Goal: Navigation & Orientation: Find specific page/section

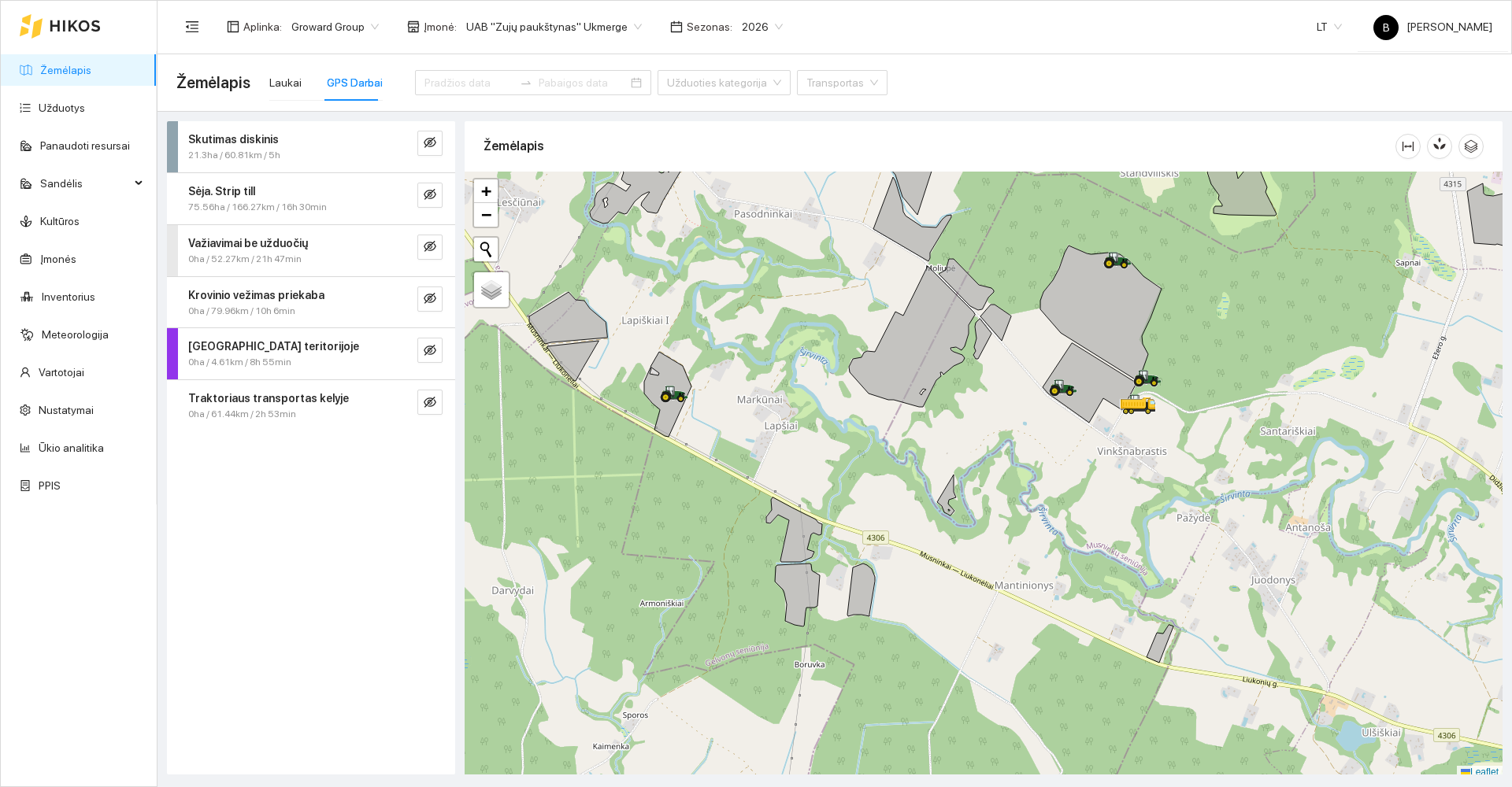
scroll to position [4, 0]
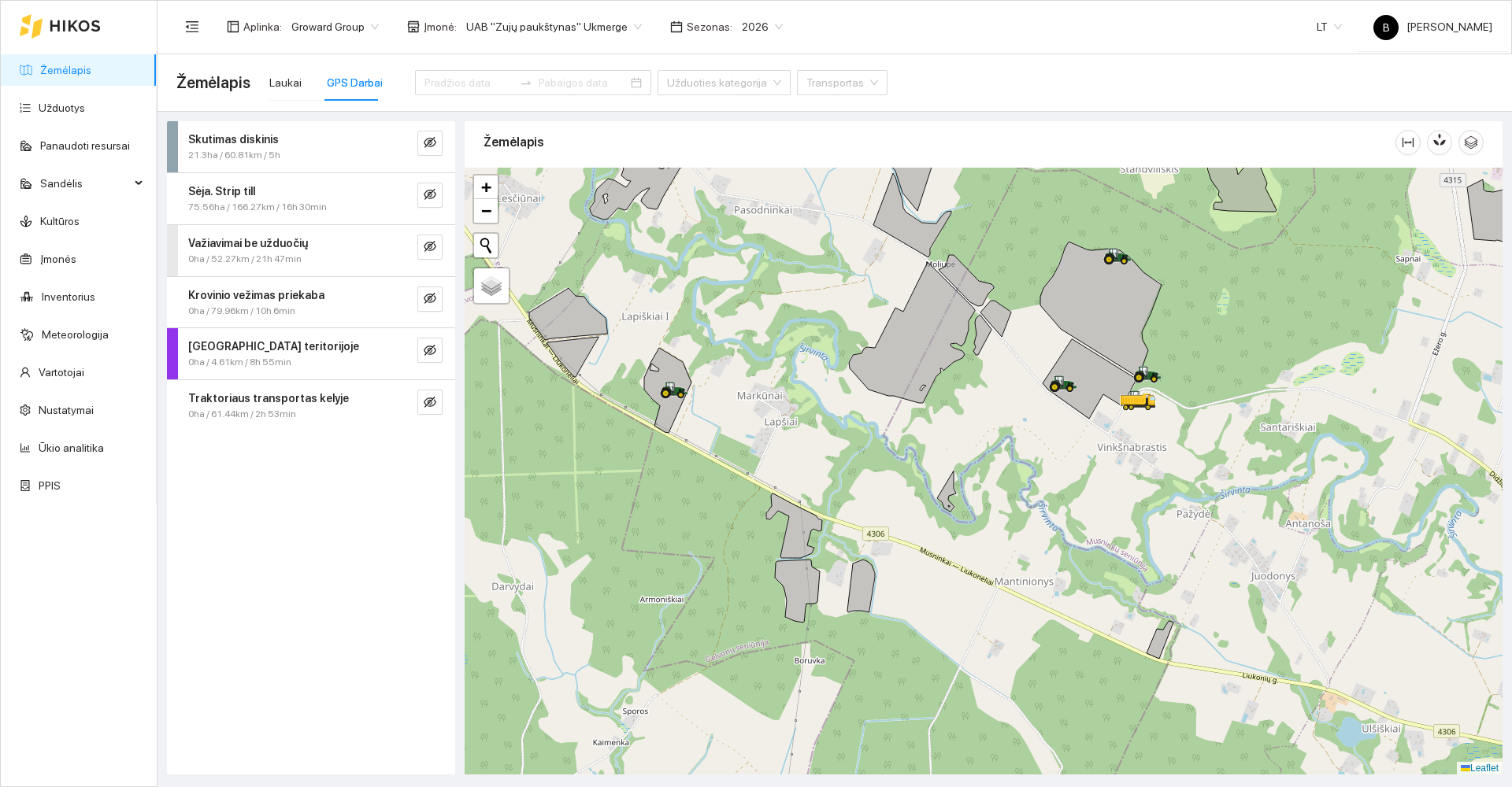
click at [54, 77] on link "Žemėlapis" at bounding box center [66, 70] width 52 height 13
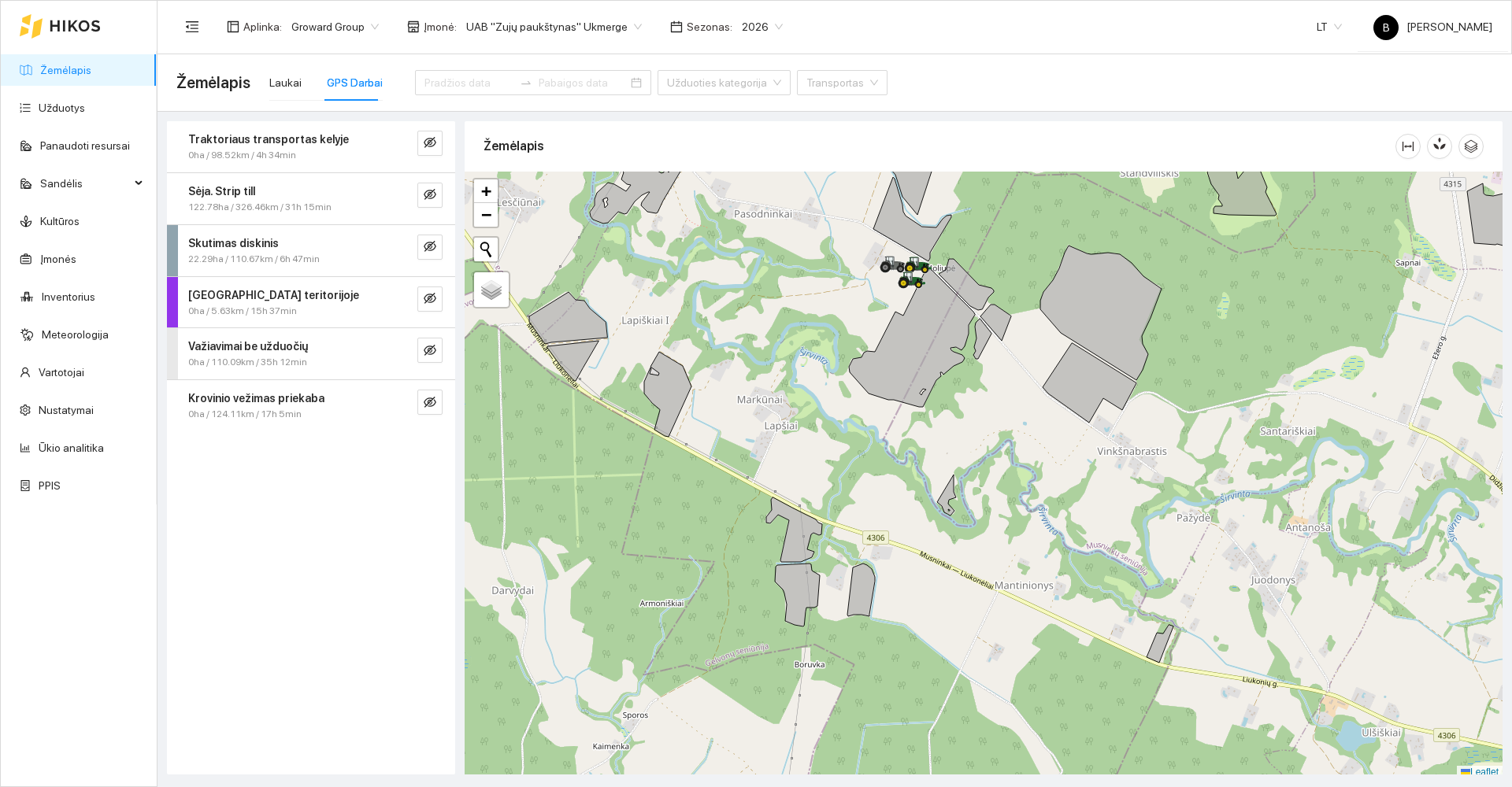
scroll to position [5, 0]
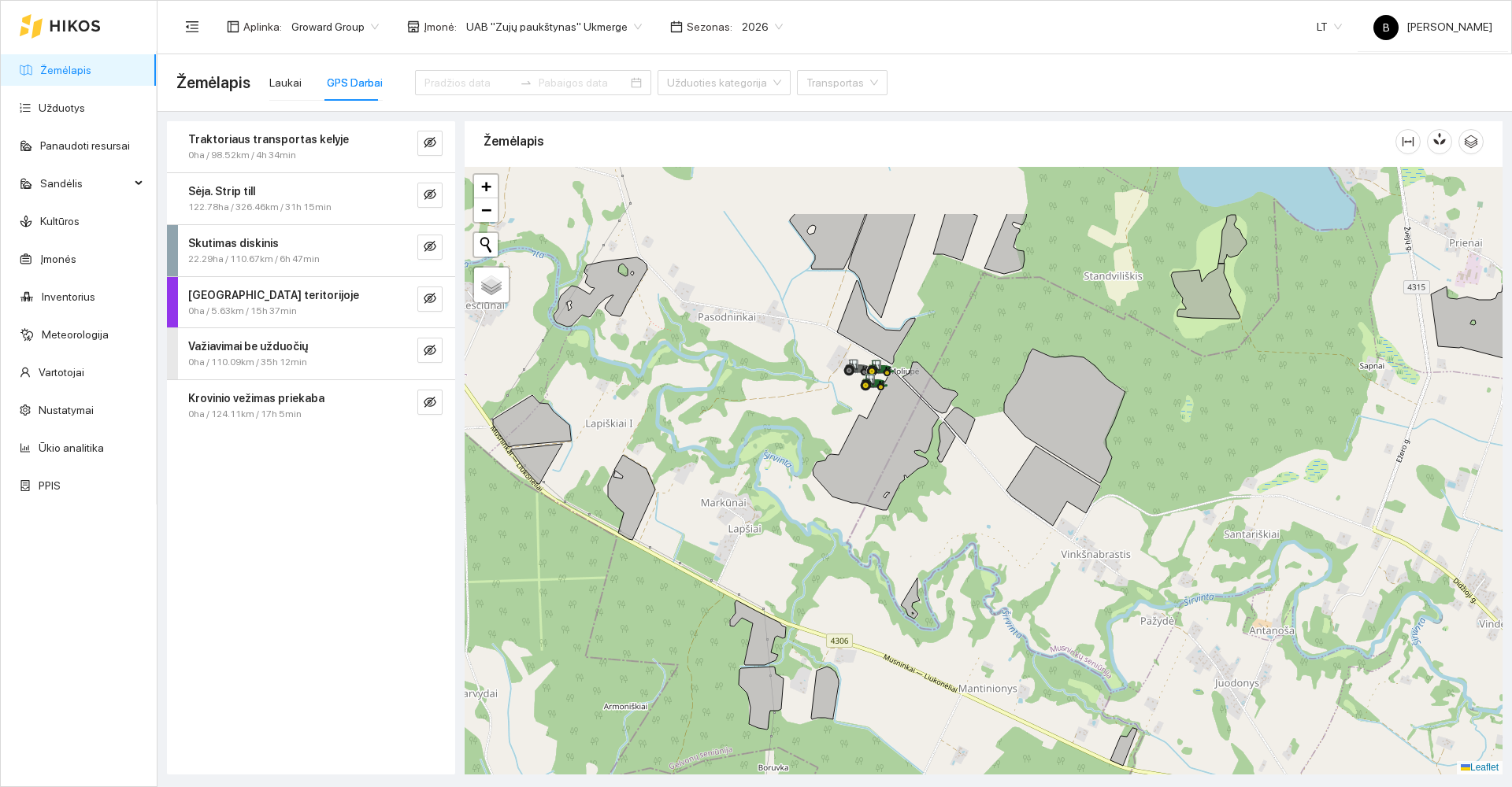
drag, startPoint x: 810, startPoint y: 466, endPoint x: 773, endPoint y: 574, distance: 114.2
click at [773, 574] on div at bounding box center [984, 470] width 1038 height 608
click at [431, 197] on icon "eye-invisible" at bounding box center [430, 195] width 13 height 13
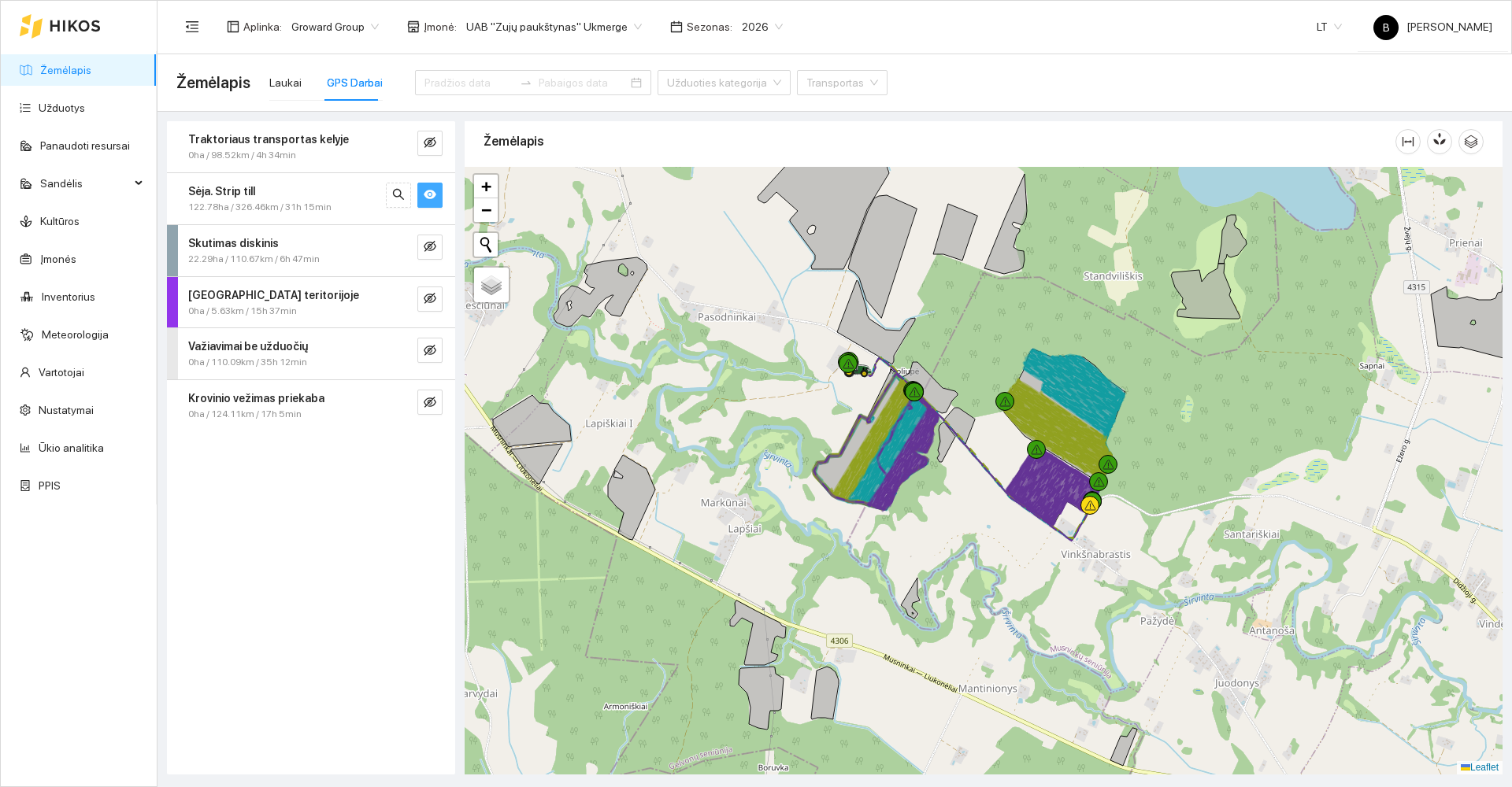
click at [313, 623] on div "Traktoriaus transportas kelyje 0ha / 98.52km / 4h 34min Sėja. Strip till 122.78…" at bounding box center [311, 448] width 288 height 653
click at [290, 82] on div "Laukai" at bounding box center [285, 83] width 32 height 18
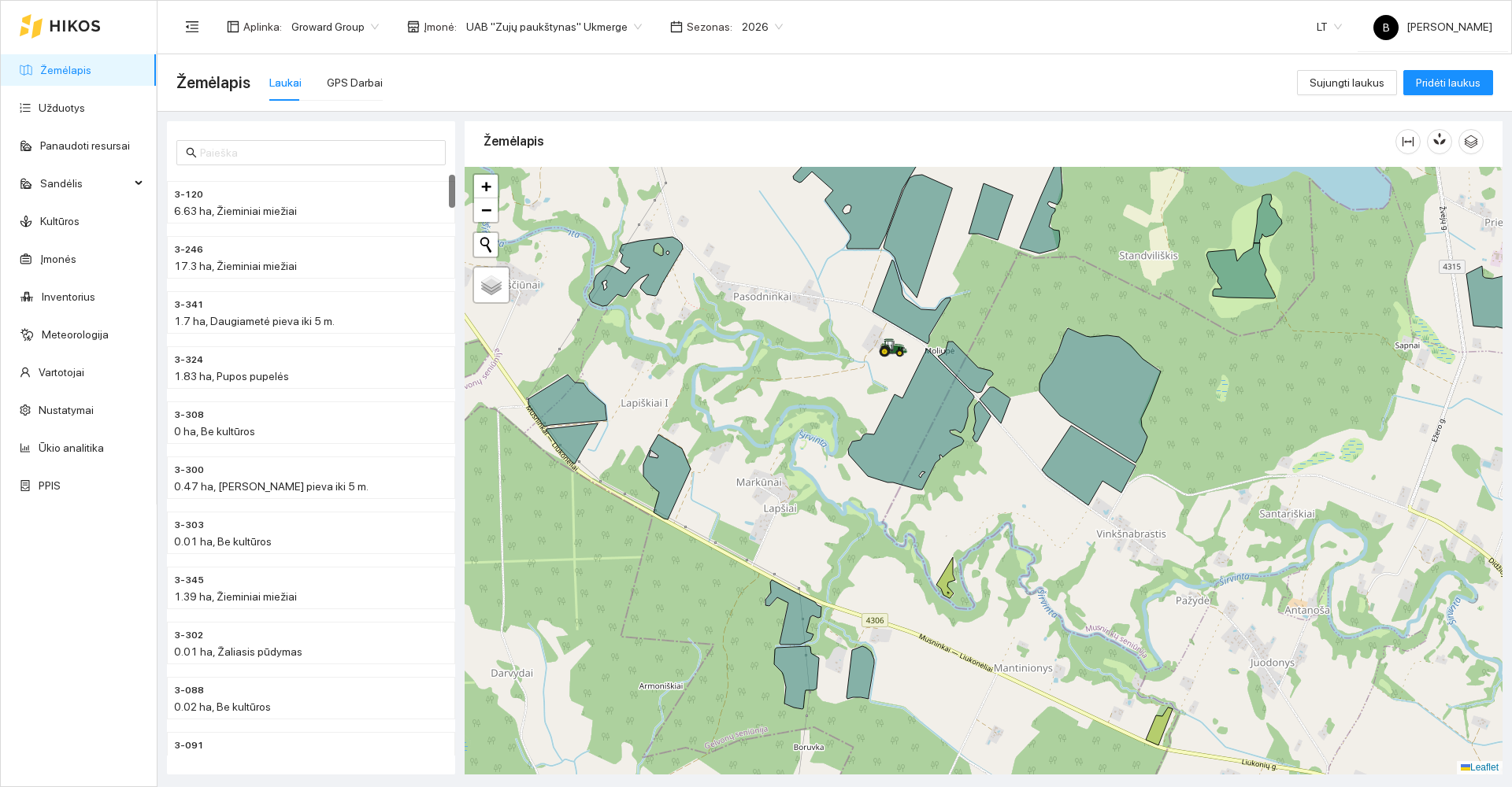
drag, startPoint x: 777, startPoint y: 441, endPoint x: 916, endPoint y: 315, distance: 187.6
click at [916, 315] on div at bounding box center [984, 470] width 1038 height 608
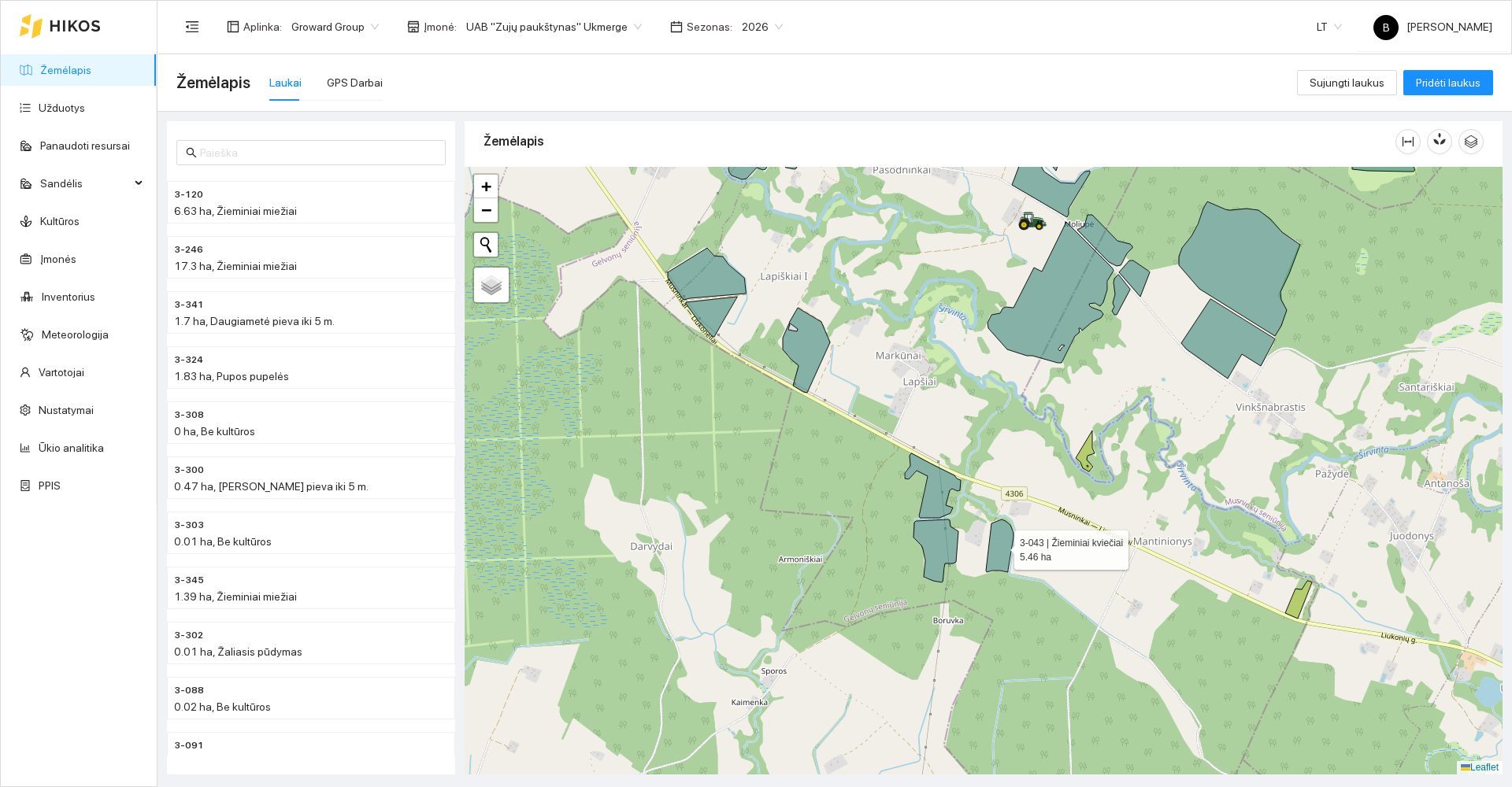
drag, startPoint x: 997, startPoint y: 536, endPoint x: 976, endPoint y: 542, distance: 21.8
click at [995, 536] on icon at bounding box center [1000, 545] width 27 height 52
drag, startPoint x: 925, startPoint y: 551, endPoint x: 920, endPoint y: 520, distance: 31.4
click at [925, 550] on icon at bounding box center [934, 551] width 45 height 63
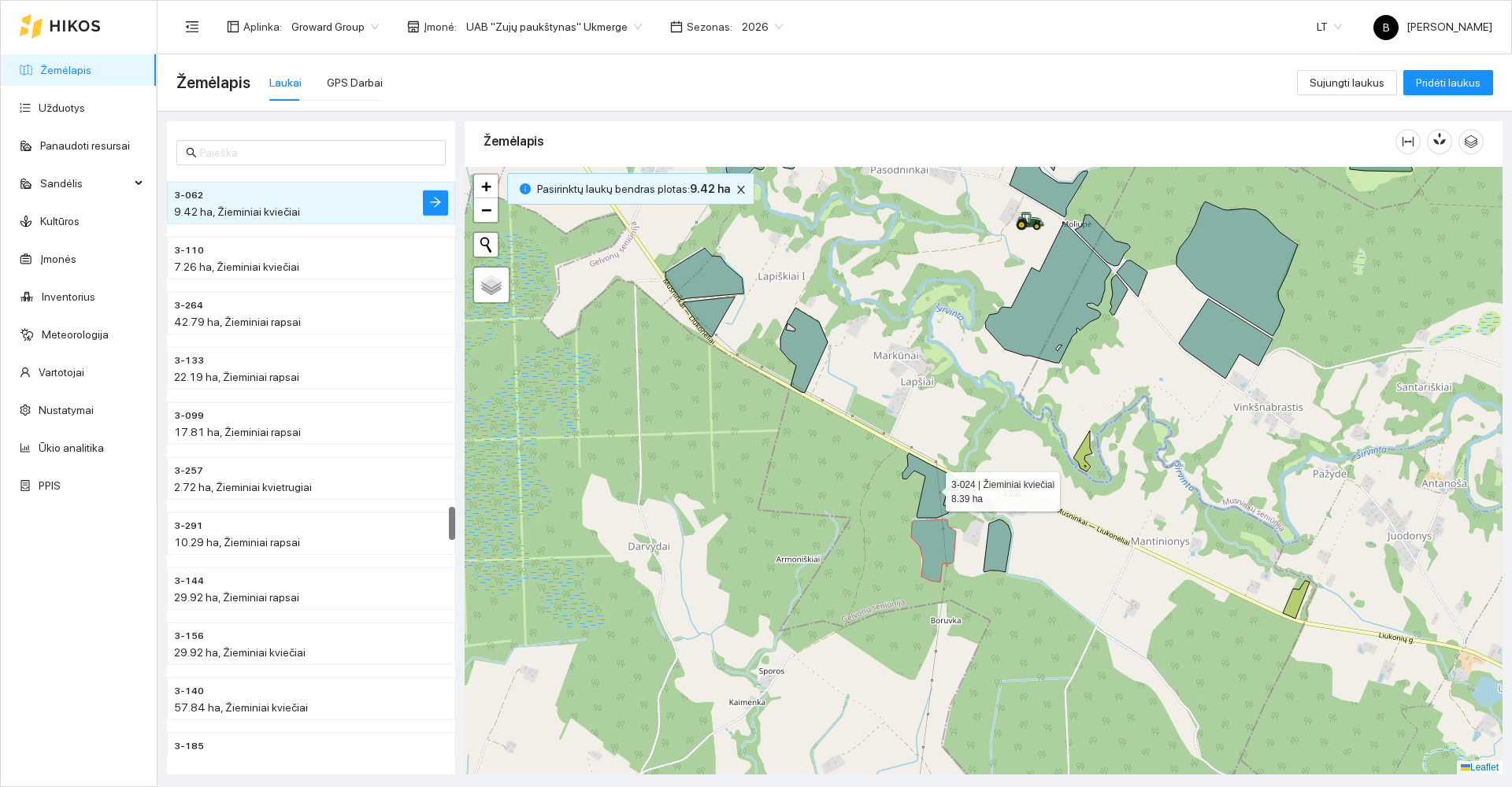
click at [931, 481] on icon at bounding box center [930, 486] width 56 height 64
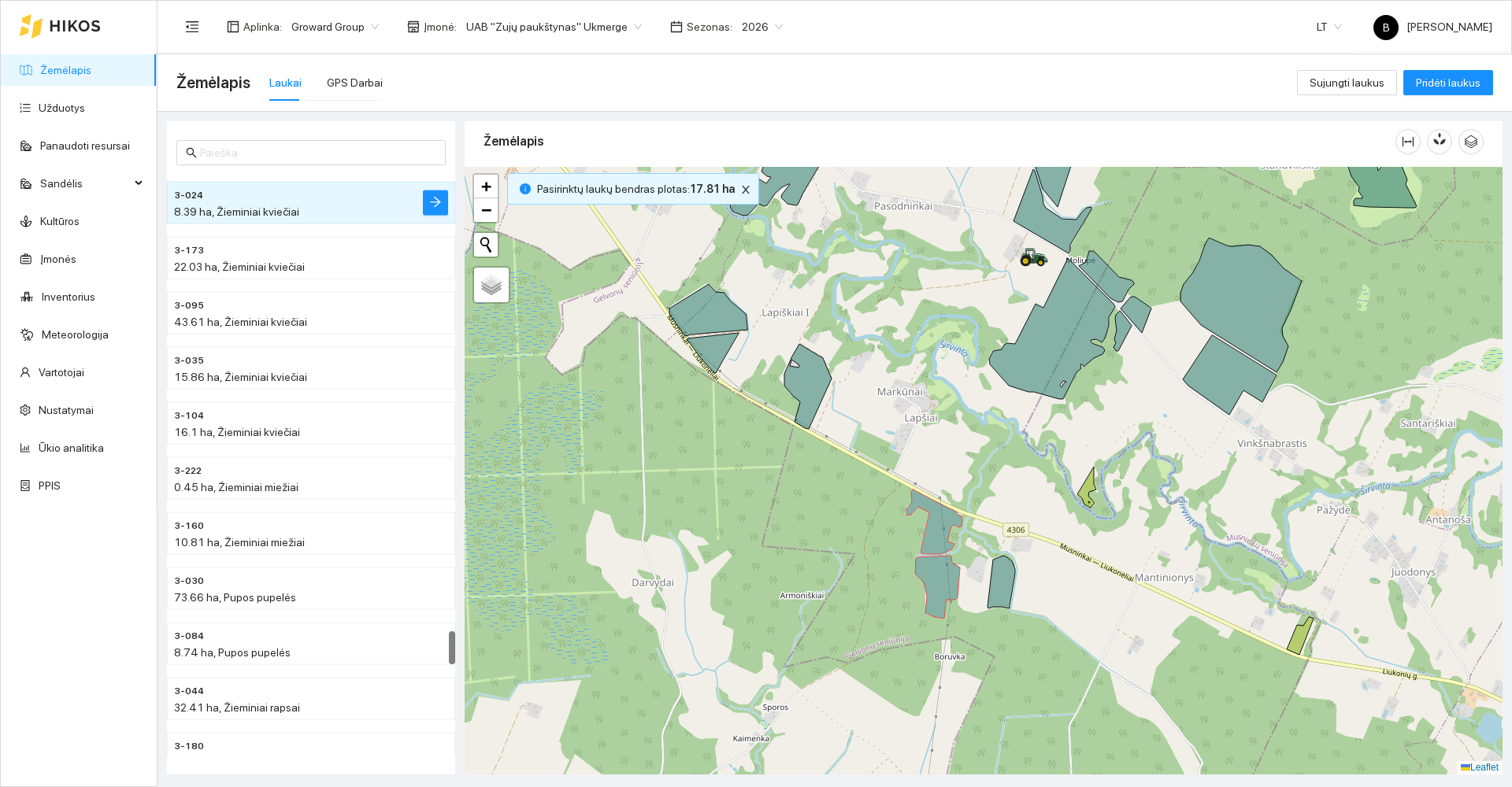
drag, startPoint x: 744, startPoint y: 505, endPoint x: 735, endPoint y: 670, distance: 165.2
click at [736, 672] on div at bounding box center [984, 470] width 1038 height 608
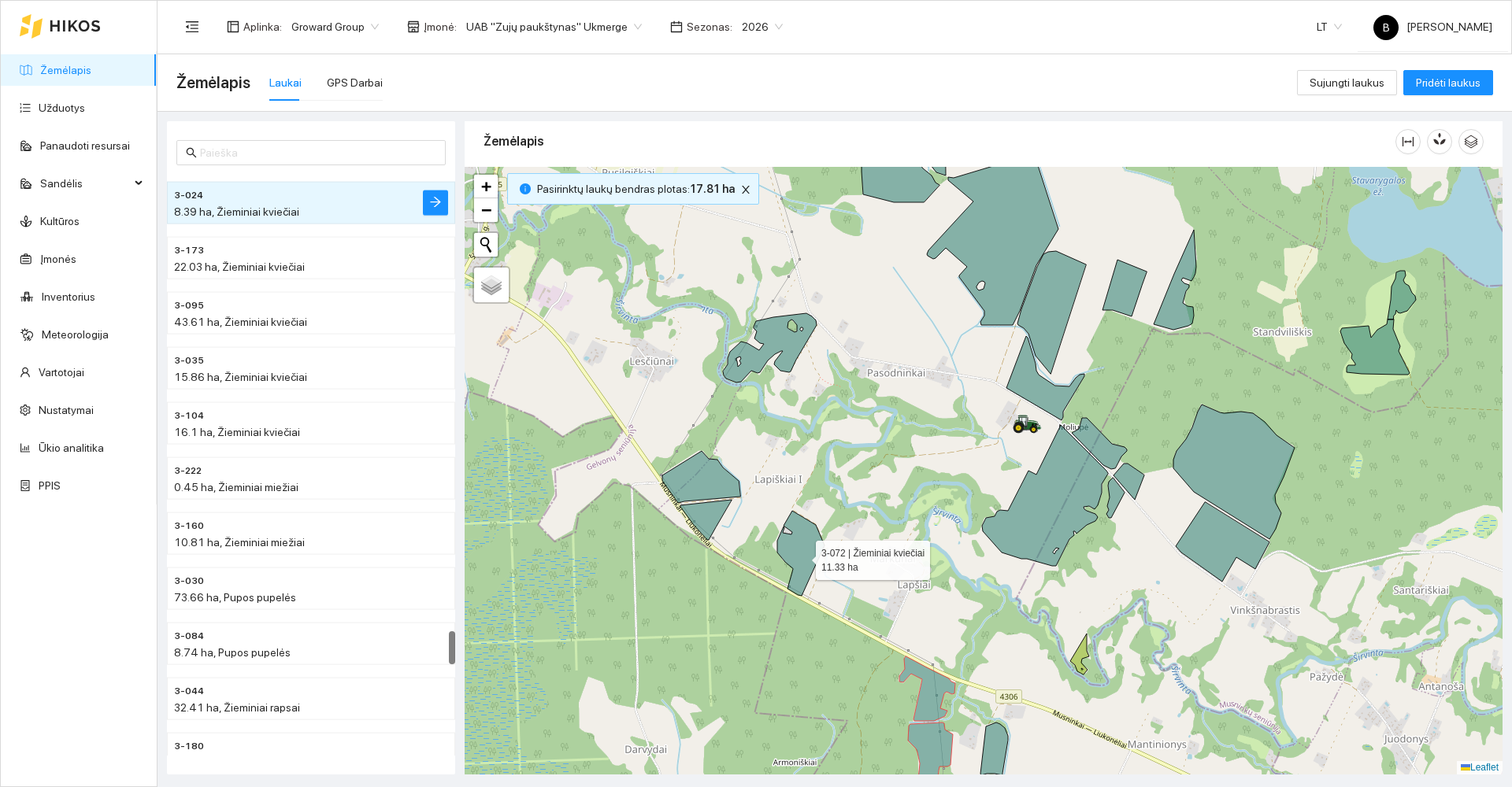
click at [802, 554] on icon at bounding box center [801, 553] width 48 height 85
click at [708, 521] on icon at bounding box center [706, 520] width 52 height 40
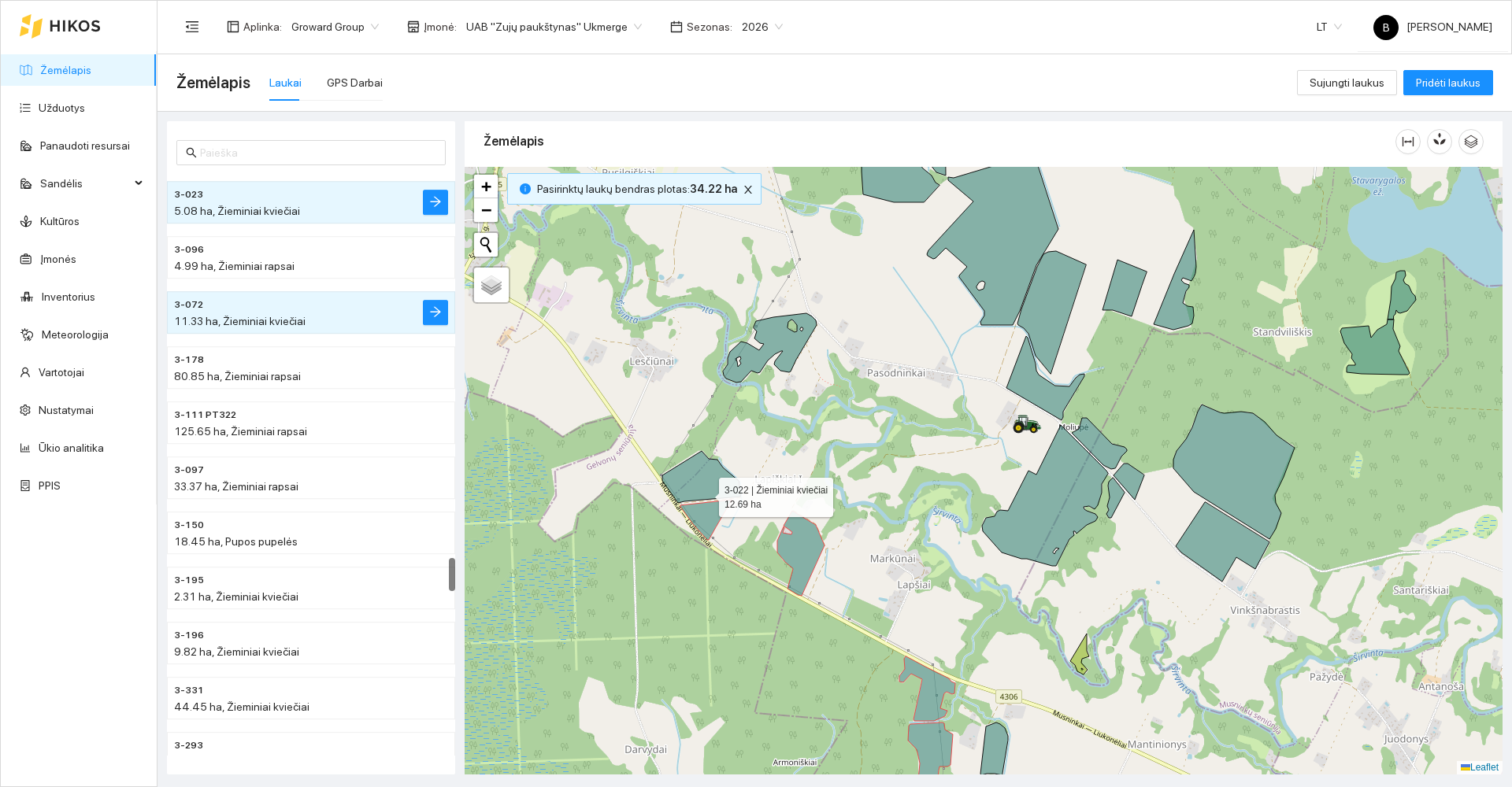
click at [704, 487] on icon at bounding box center [701, 477] width 78 height 52
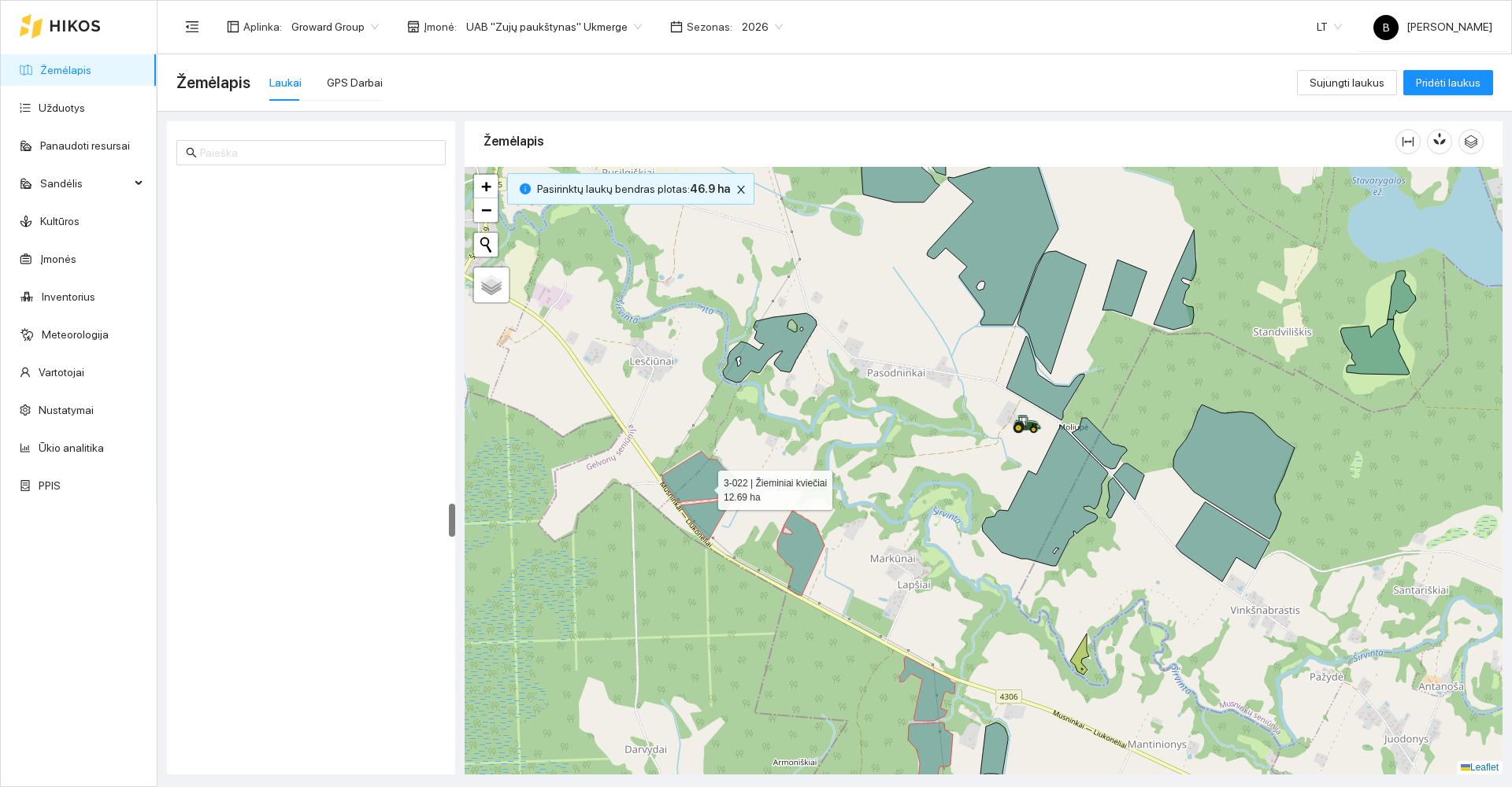
scroll to position [5663, 0]
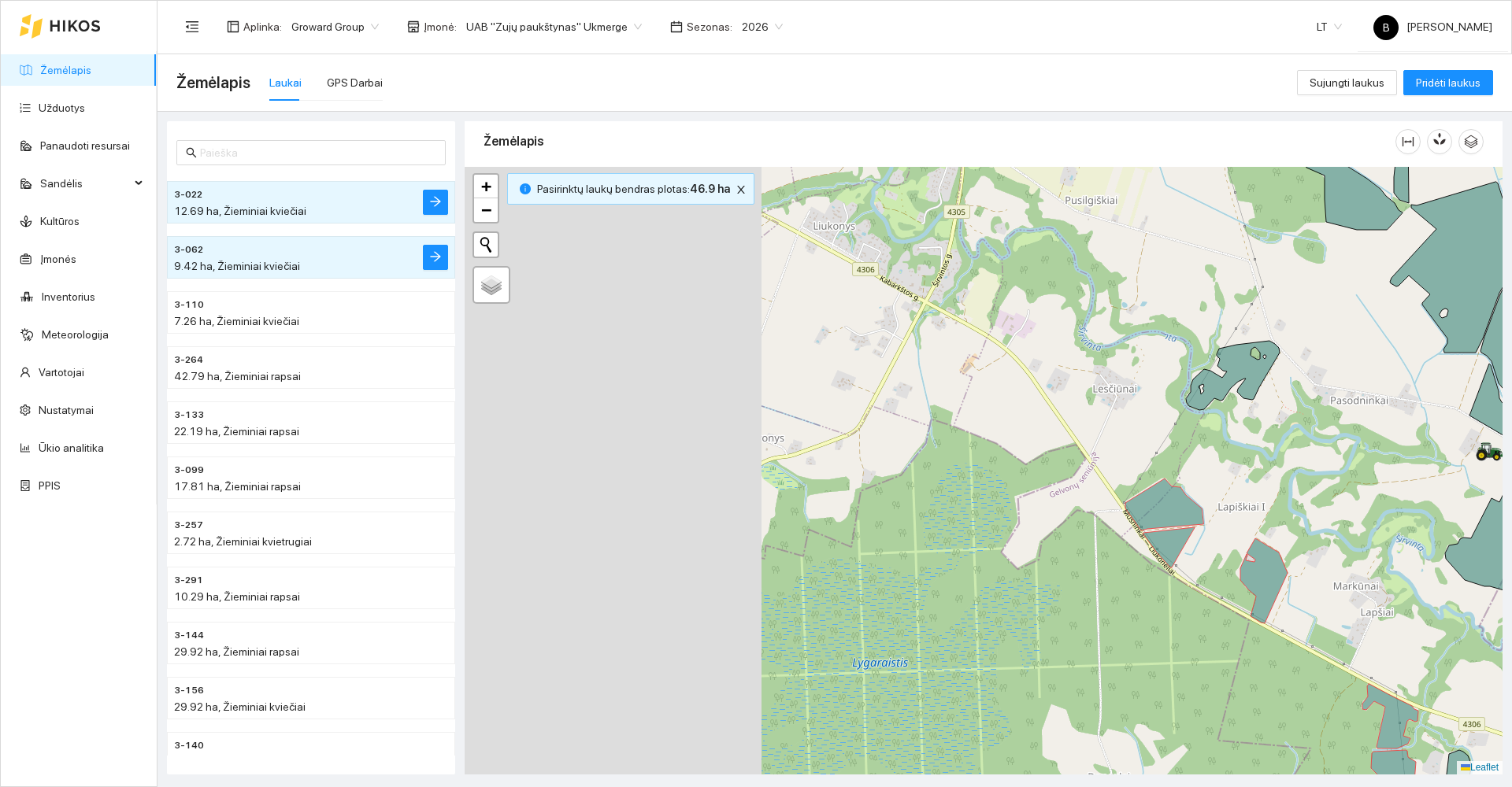
drag, startPoint x: 562, startPoint y: 635, endPoint x: 1032, endPoint y: 665, distance: 471.0
click at [1032, 665] on div at bounding box center [984, 470] width 1038 height 608
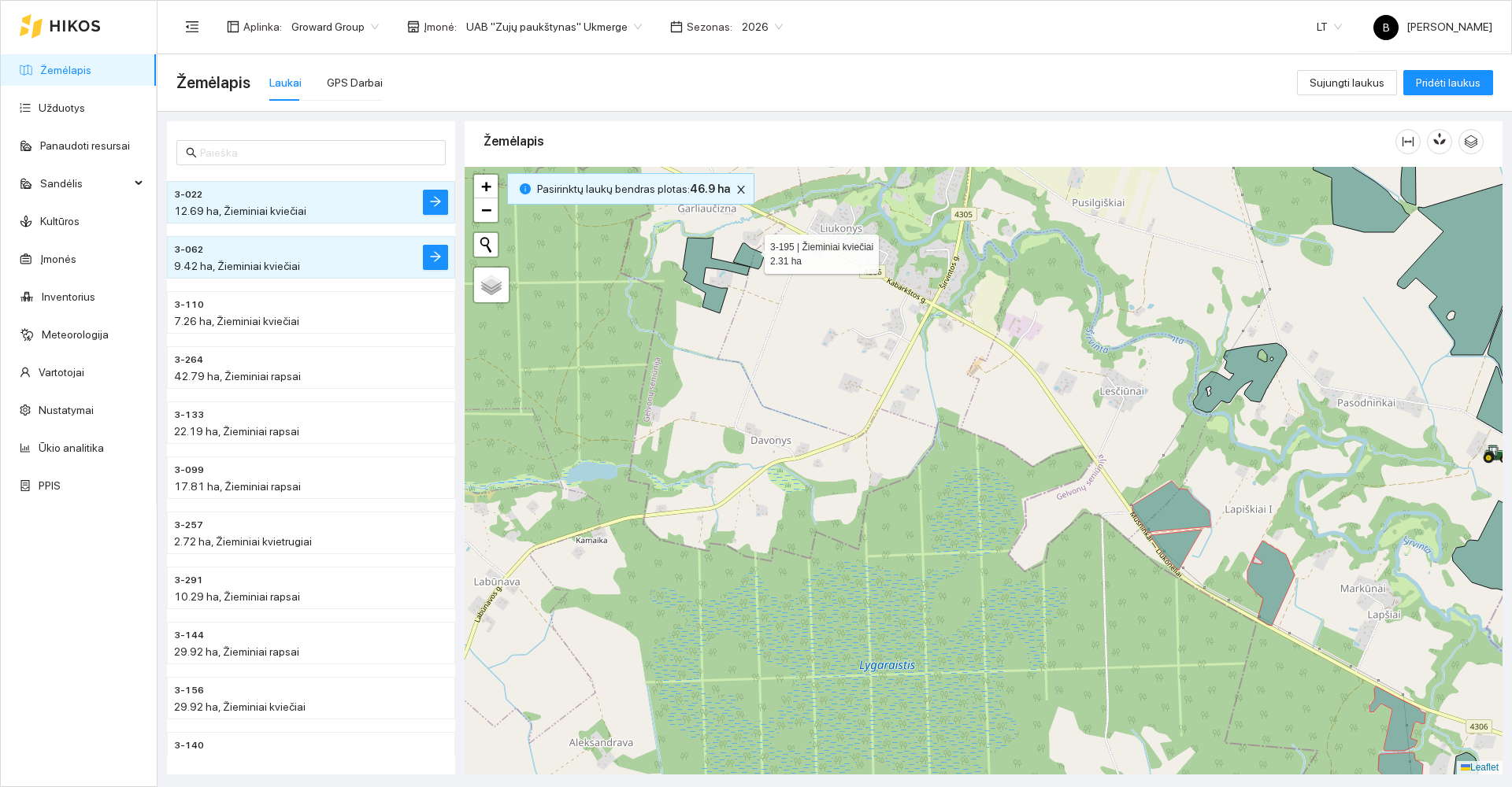
click at [750, 251] on icon at bounding box center [748, 256] width 31 height 26
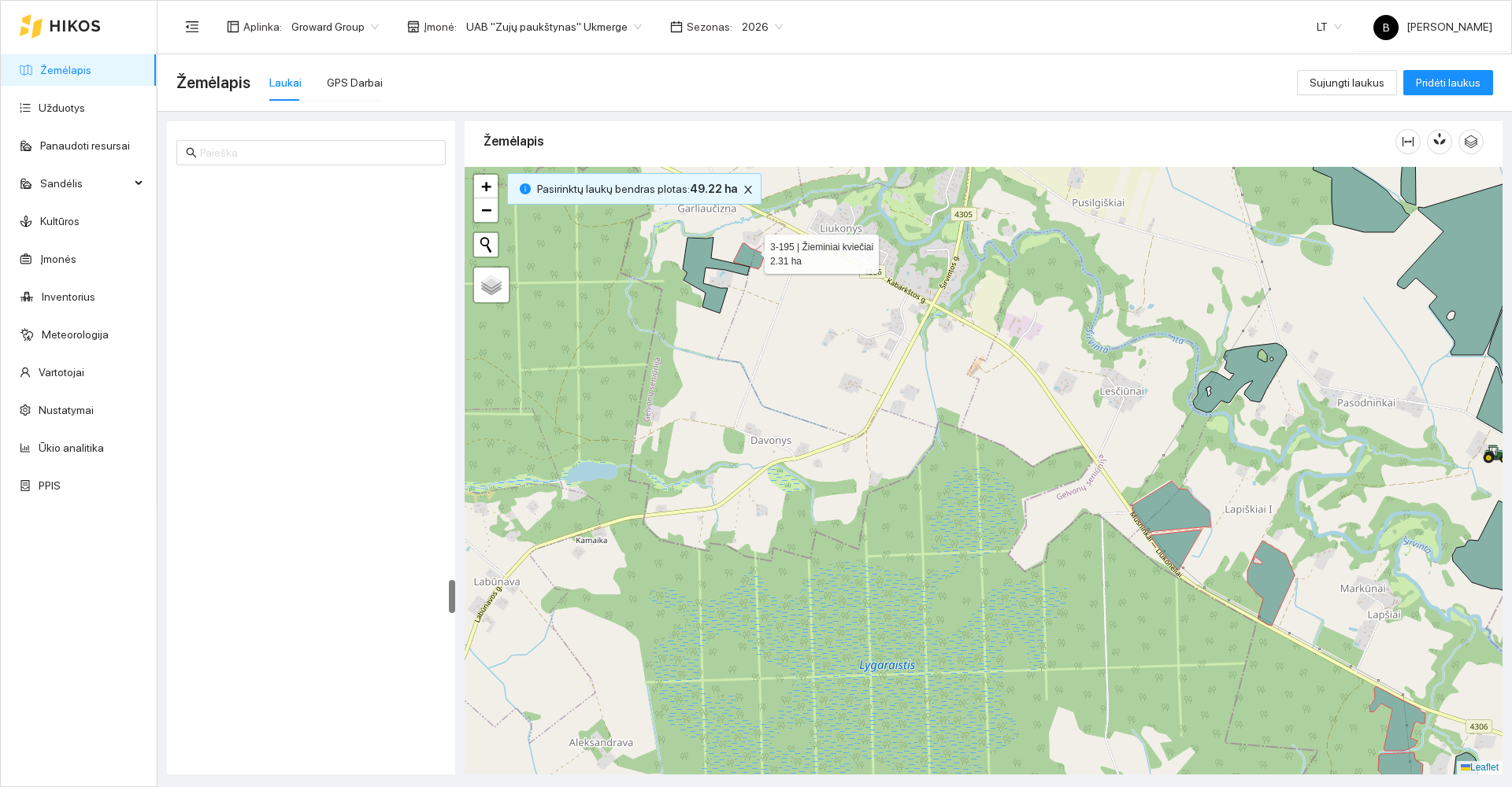
scroll to position [6985, 0]
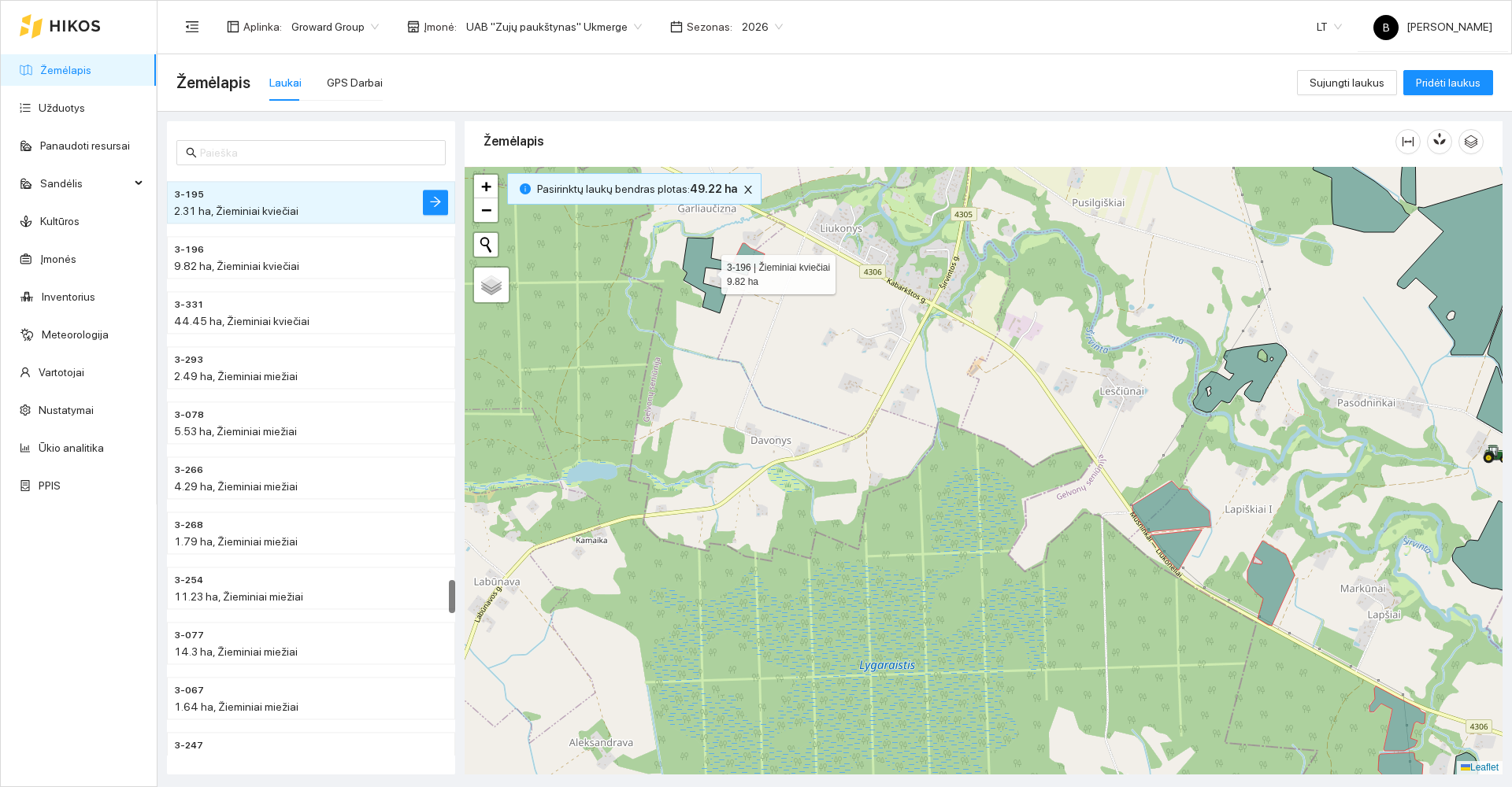
click at [700, 259] on icon at bounding box center [715, 275] width 67 height 76
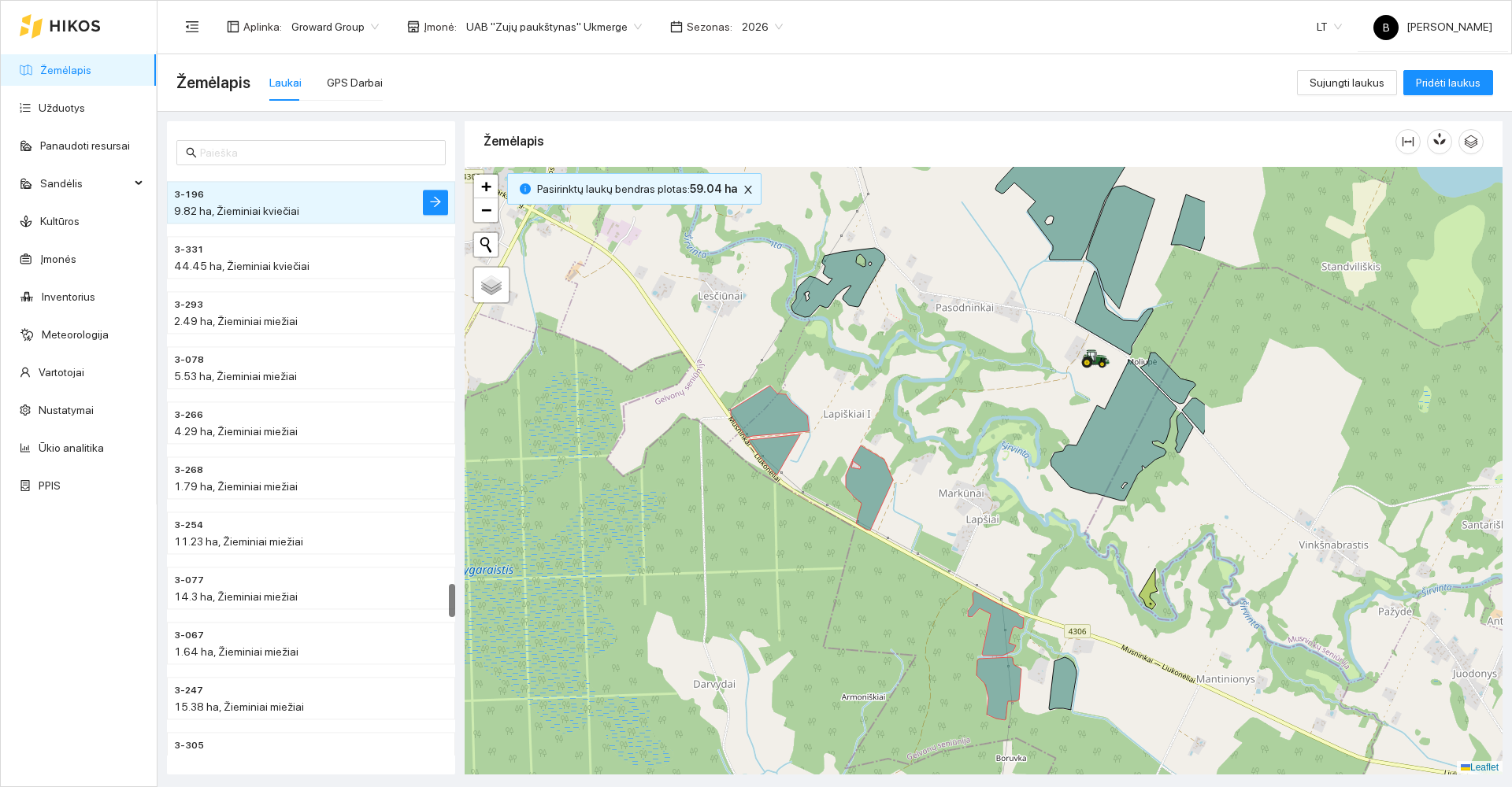
drag, startPoint x: 837, startPoint y: 647, endPoint x: 503, endPoint y: 525, distance: 355.6
click at [474, 527] on div at bounding box center [984, 470] width 1038 height 608
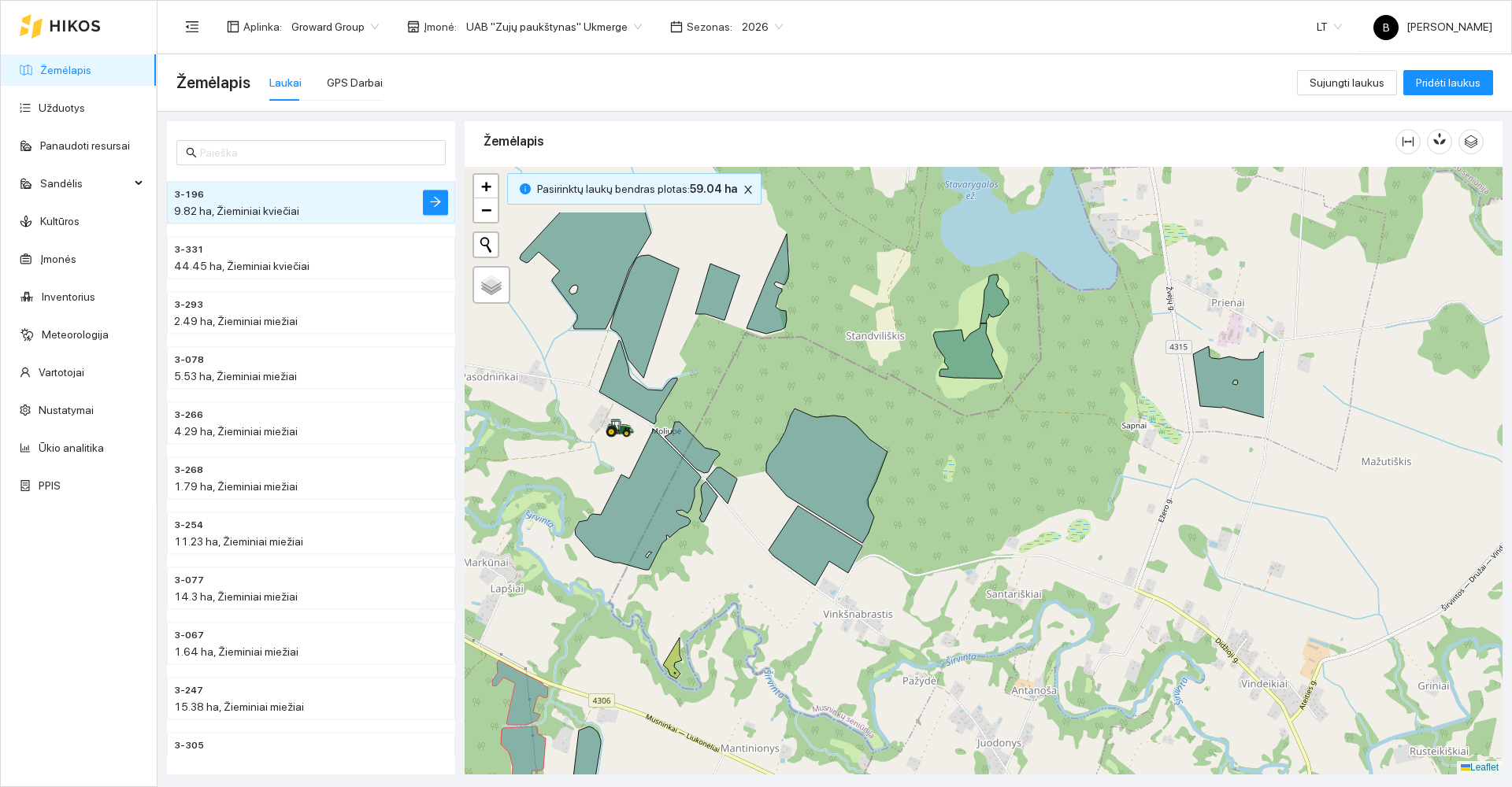
drag, startPoint x: 1087, startPoint y: 458, endPoint x: 744, endPoint y: 563, distance: 358.7
click at [744, 563] on div at bounding box center [984, 470] width 1038 height 608
click at [1243, 400] on icon at bounding box center [1237, 376] width 89 height 84
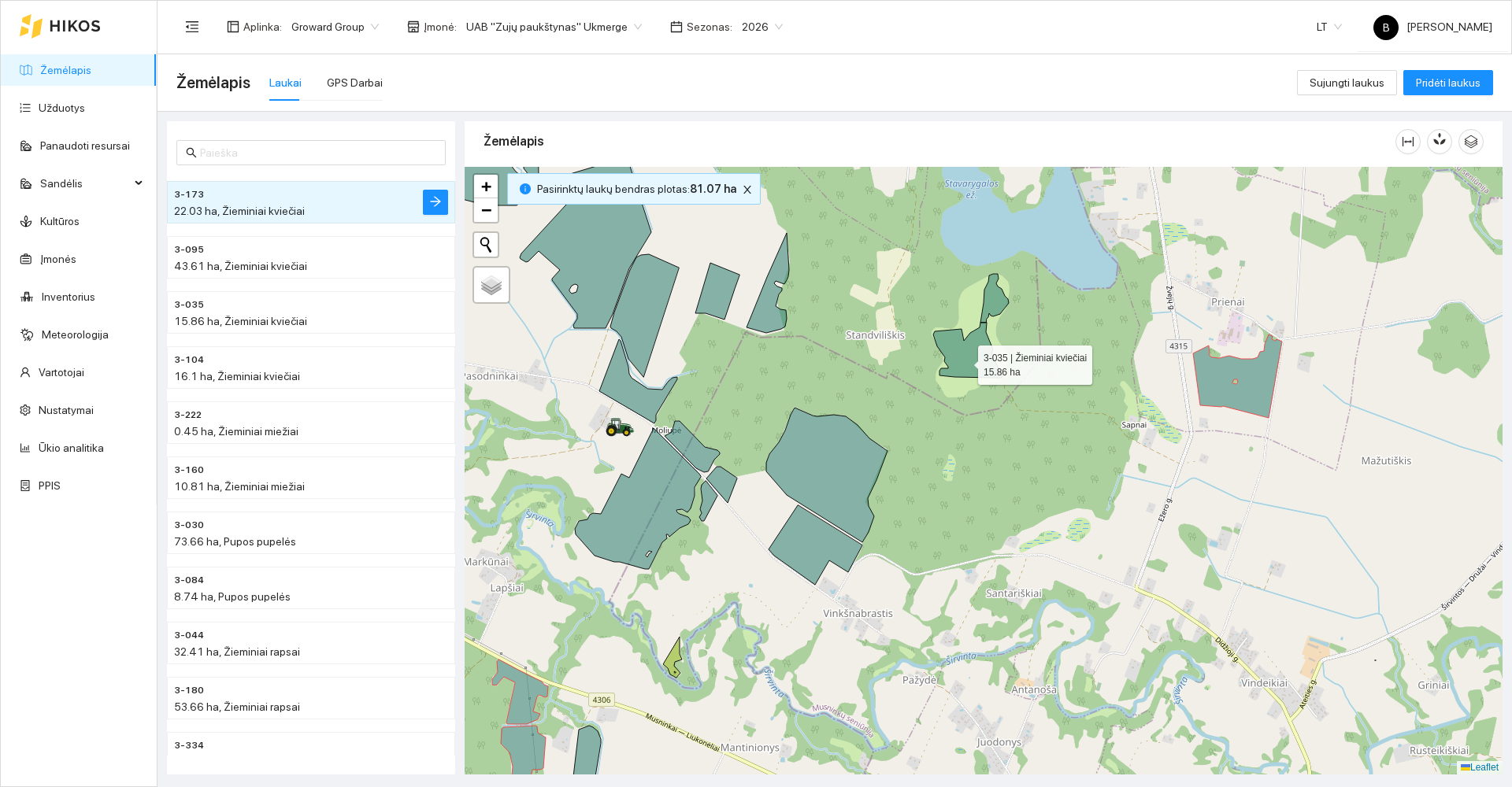
click at [965, 358] on icon at bounding box center [971, 325] width 76 height 104
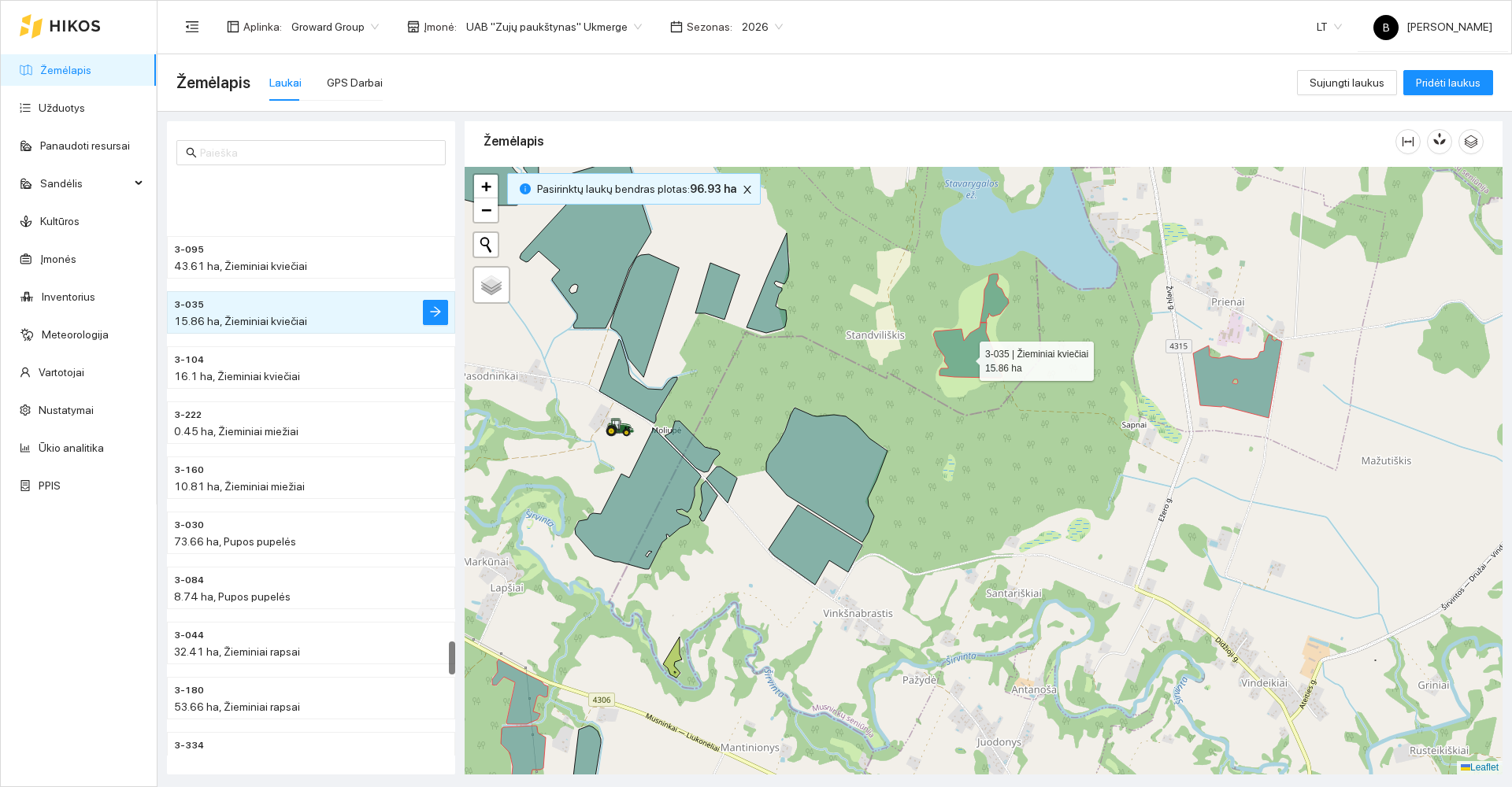
scroll to position [8032, 0]
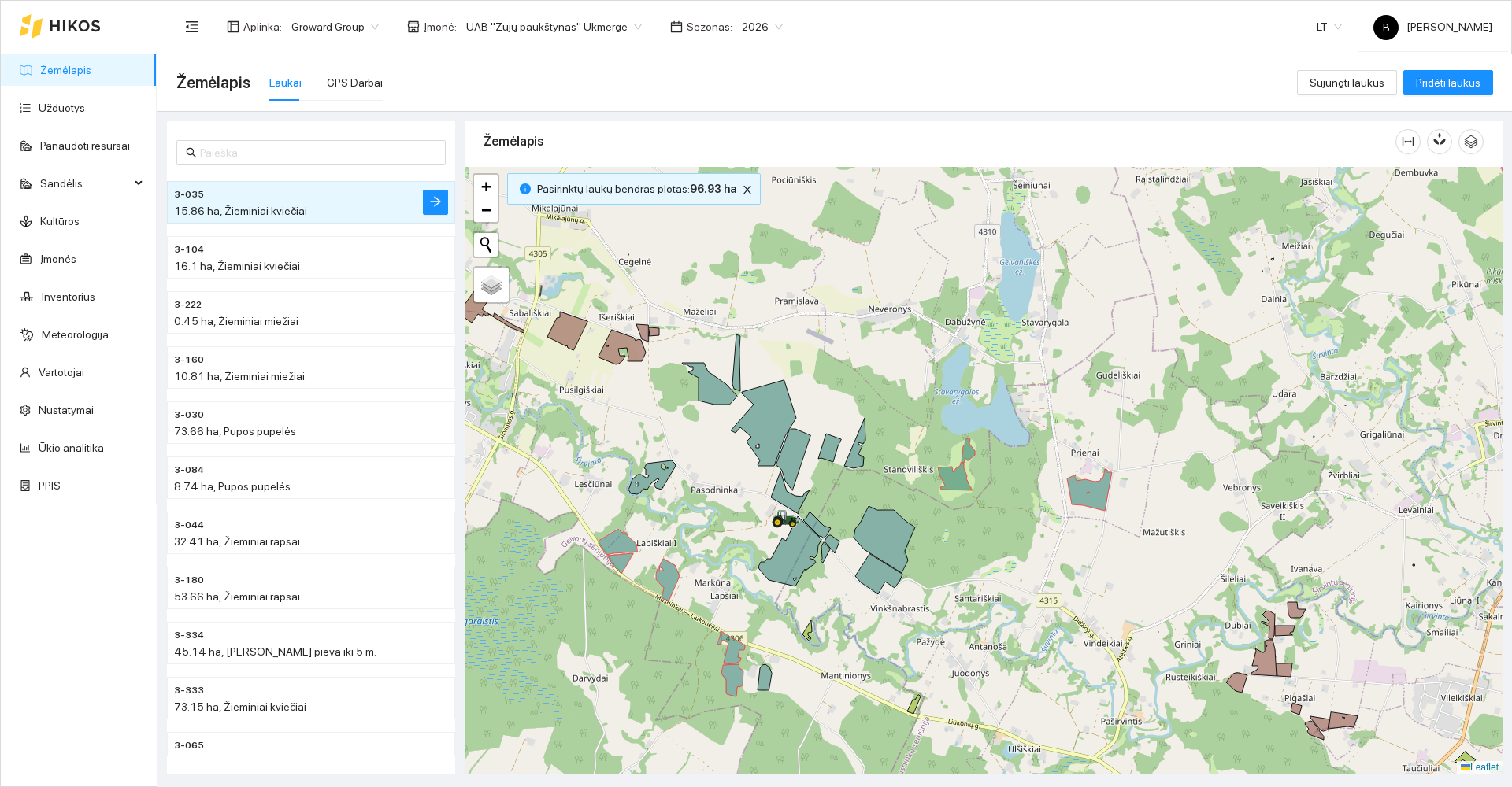
drag, startPoint x: 884, startPoint y: 666, endPoint x: 973, endPoint y: 483, distance: 203.5
click at [973, 483] on div at bounding box center [984, 470] width 1038 height 608
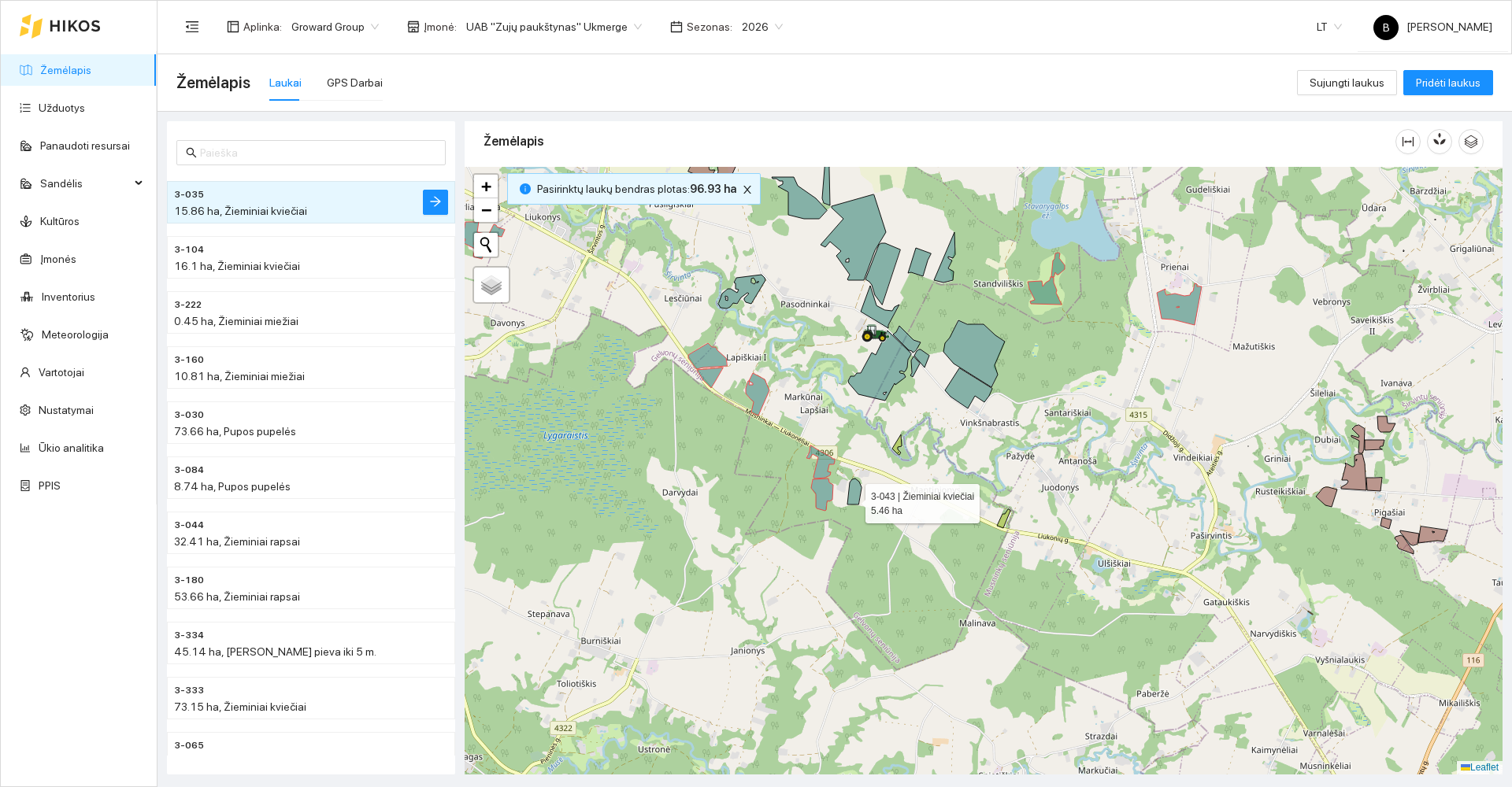
click at [852, 500] on icon at bounding box center [855, 491] width 14 height 26
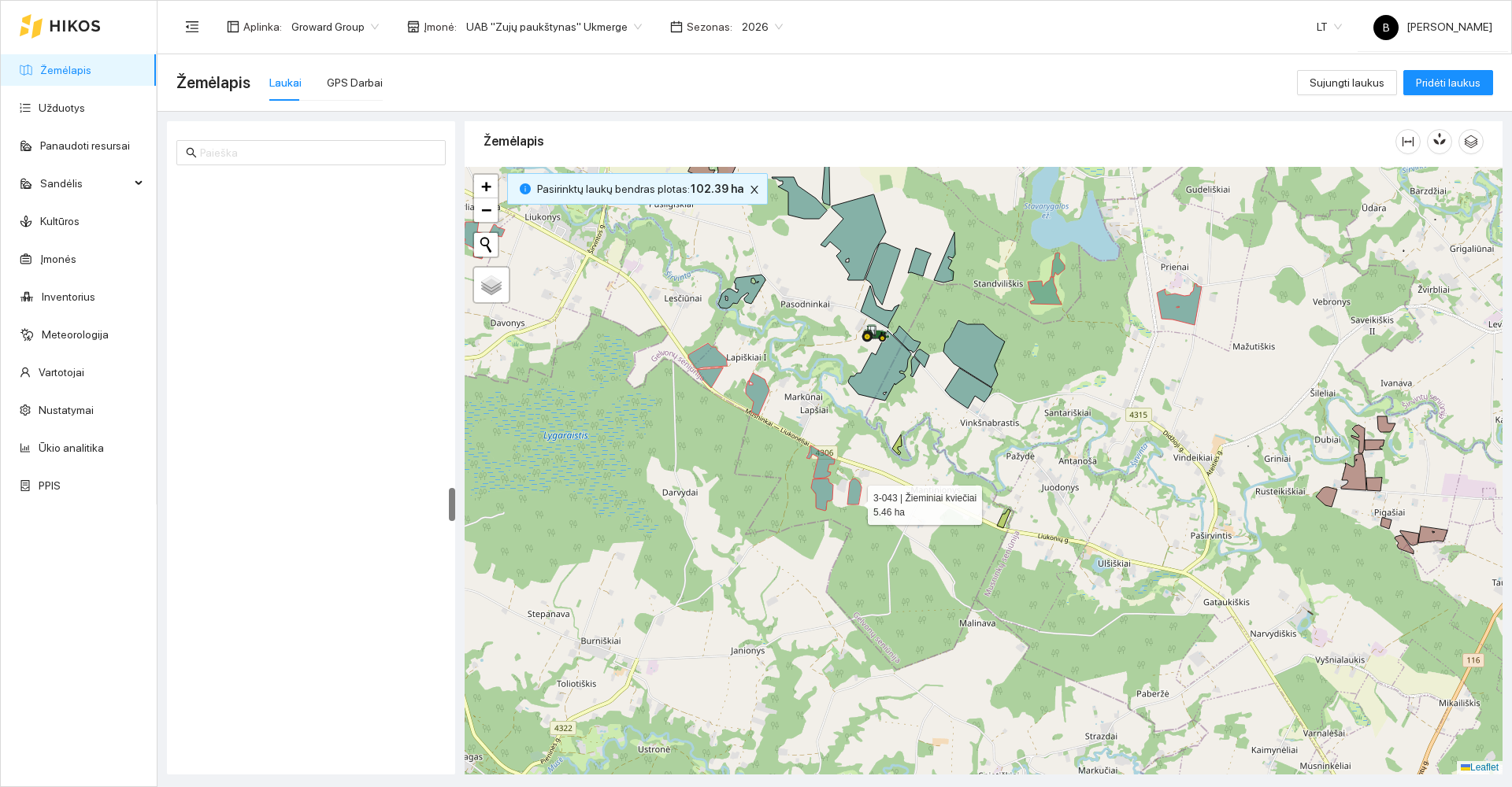
scroll to position [5387, 0]
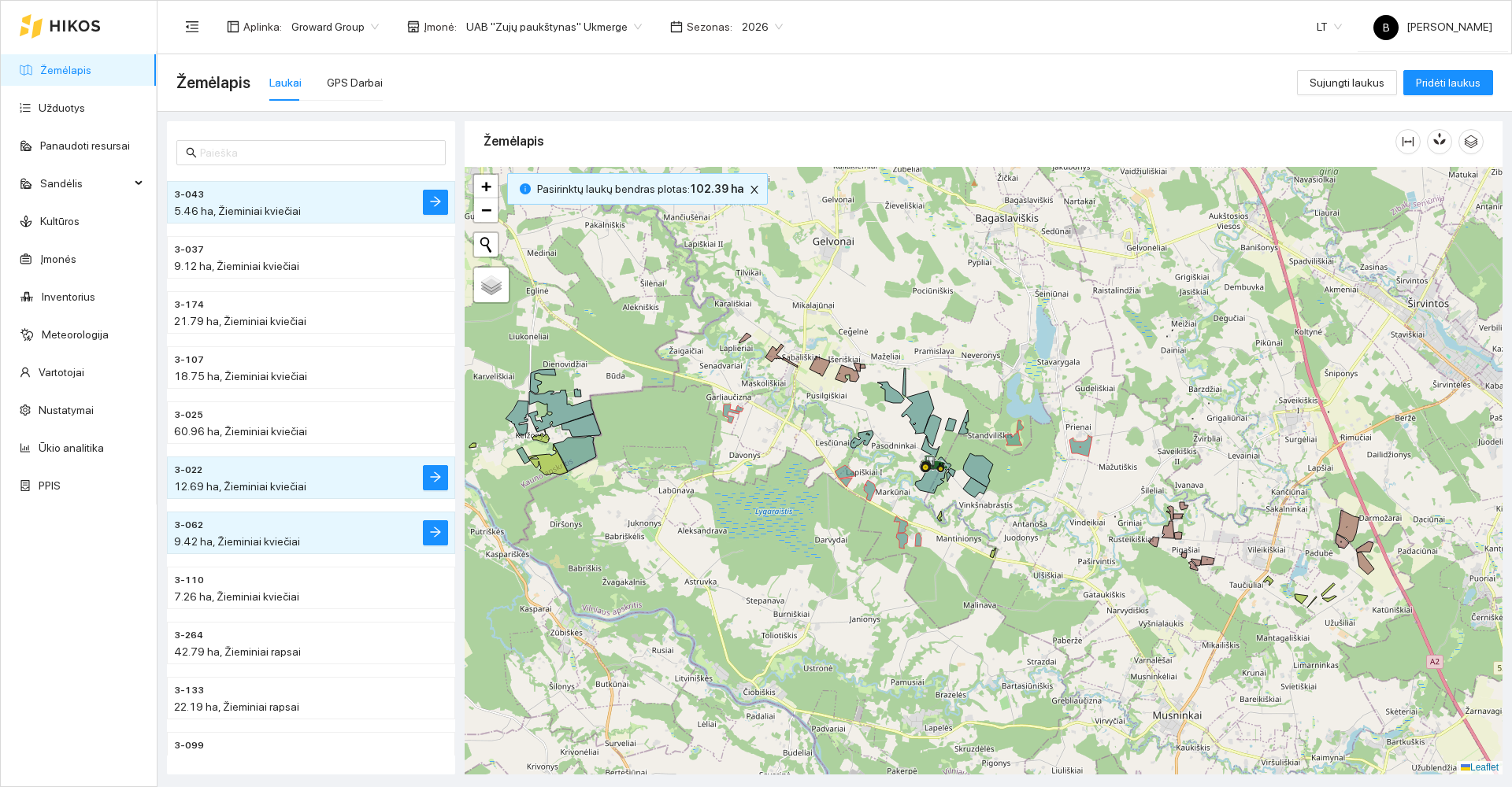
drag, startPoint x: 583, startPoint y: 512, endPoint x: 731, endPoint y: 530, distance: 149.1
click at [731, 530] on div at bounding box center [984, 470] width 1038 height 608
